Goal: Task Accomplishment & Management: Manage account settings

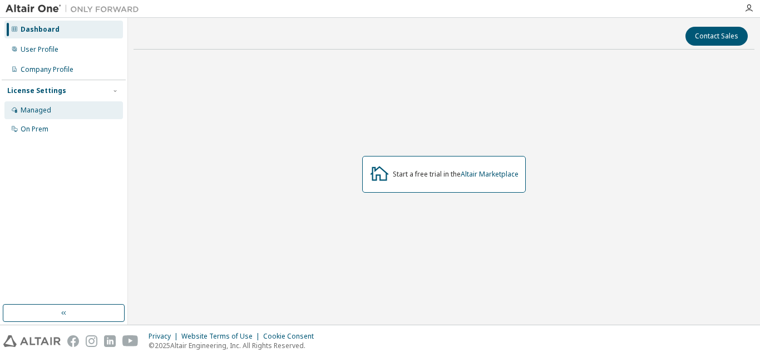
click at [33, 104] on div "Managed" at bounding box center [63, 110] width 118 height 18
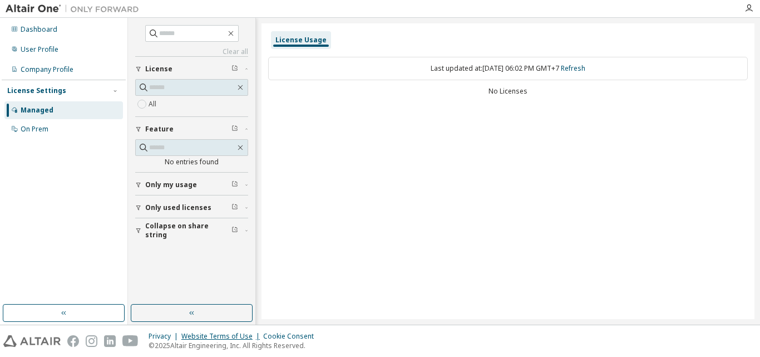
click at [221, 335] on div "Website Terms of Use" at bounding box center [222, 336] width 82 height 9
